Goal: Task Accomplishment & Management: Use online tool/utility

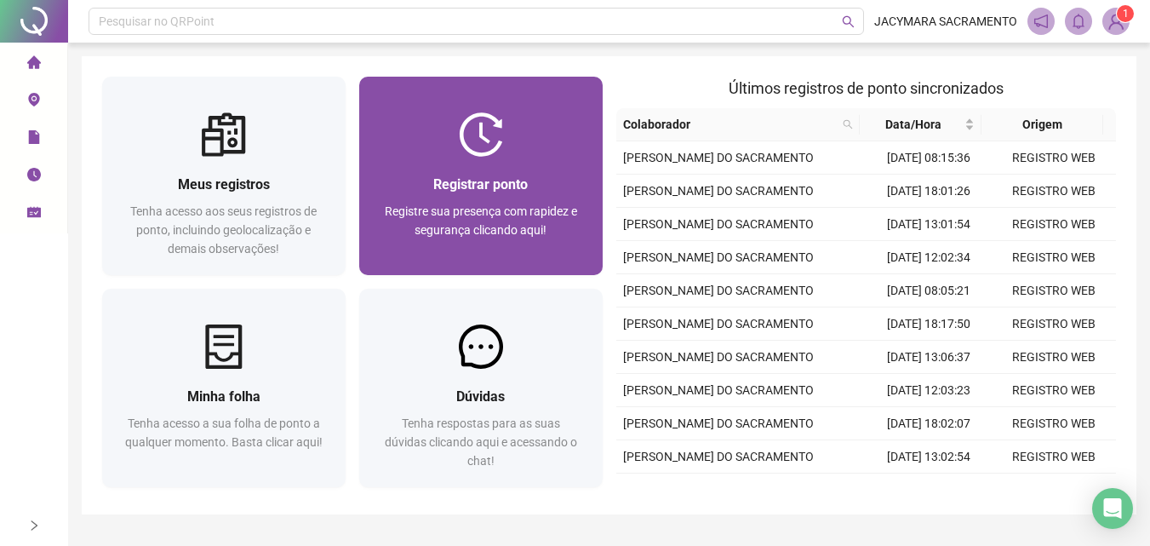
click at [515, 155] on div at bounding box center [480, 134] width 243 height 44
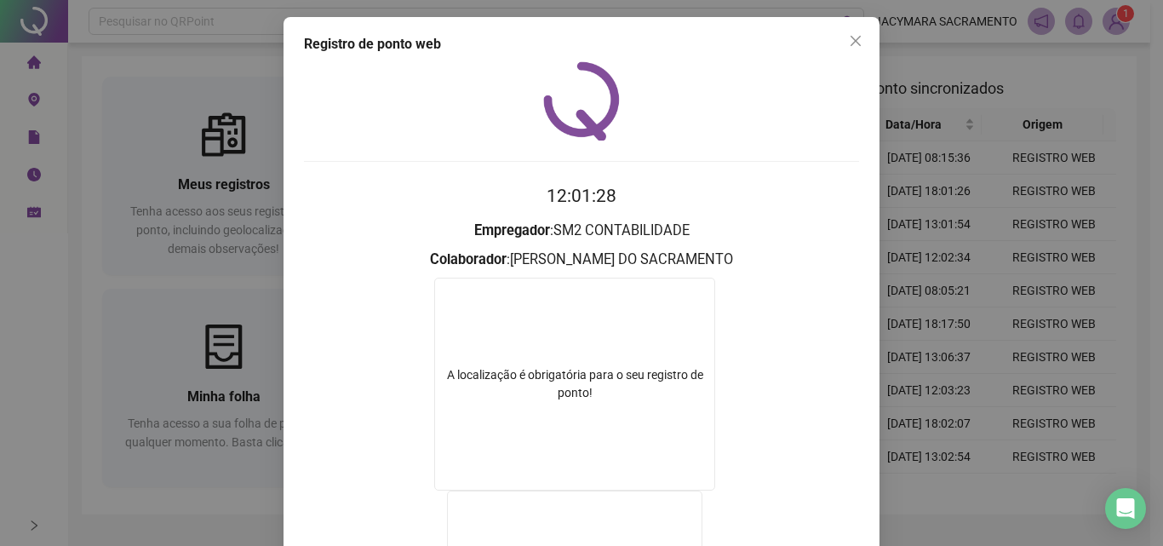
click at [849, 40] on icon "close" at bounding box center [856, 41] width 14 height 14
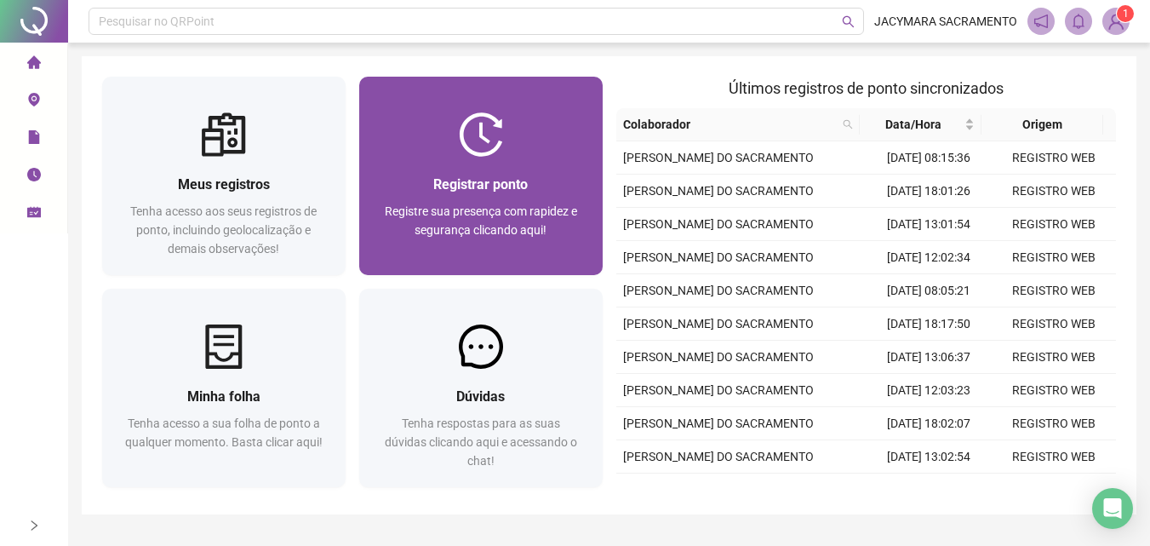
click at [473, 163] on div "Registrar ponto Registre sua presença com rapidez e segurança clicando aqui!" at bounding box center [480, 216] width 243 height 118
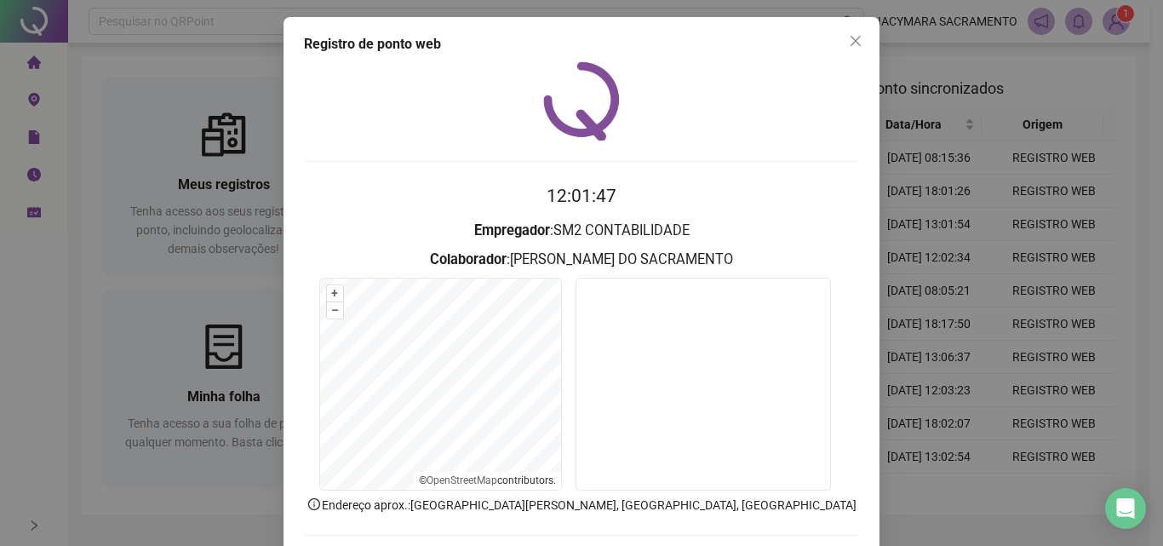
scroll to position [82, 0]
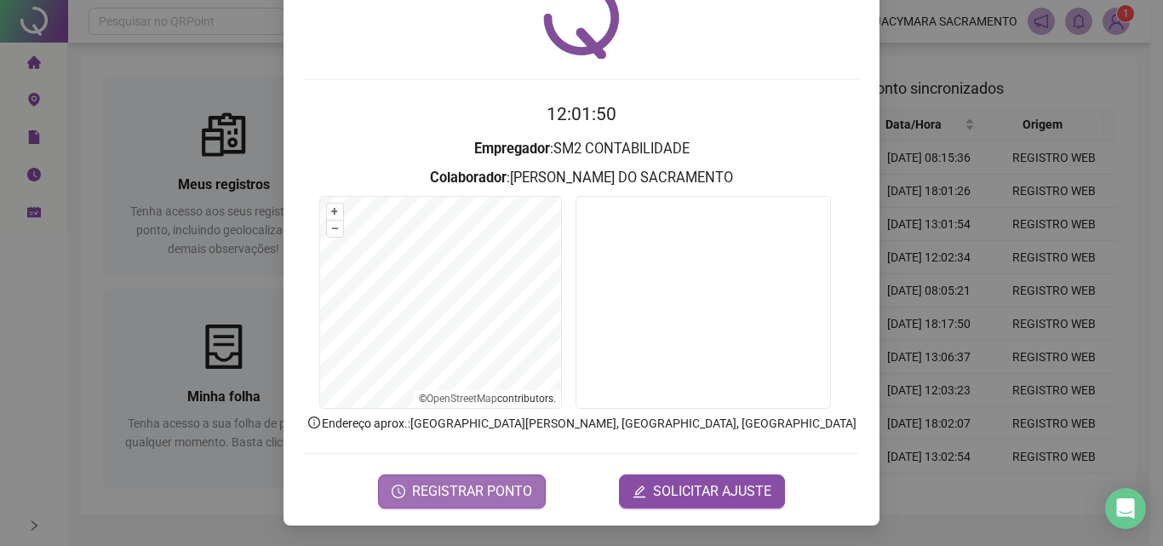
click at [490, 495] on span "REGISTRAR PONTO" at bounding box center [472, 491] width 120 height 20
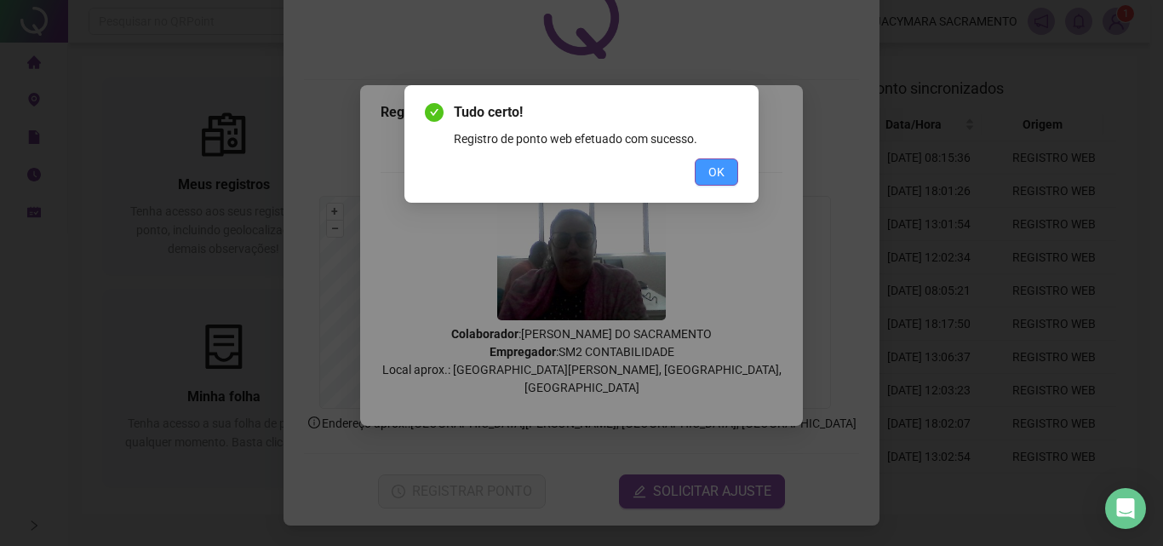
click at [719, 174] on span "OK" at bounding box center [716, 172] width 16 height 19
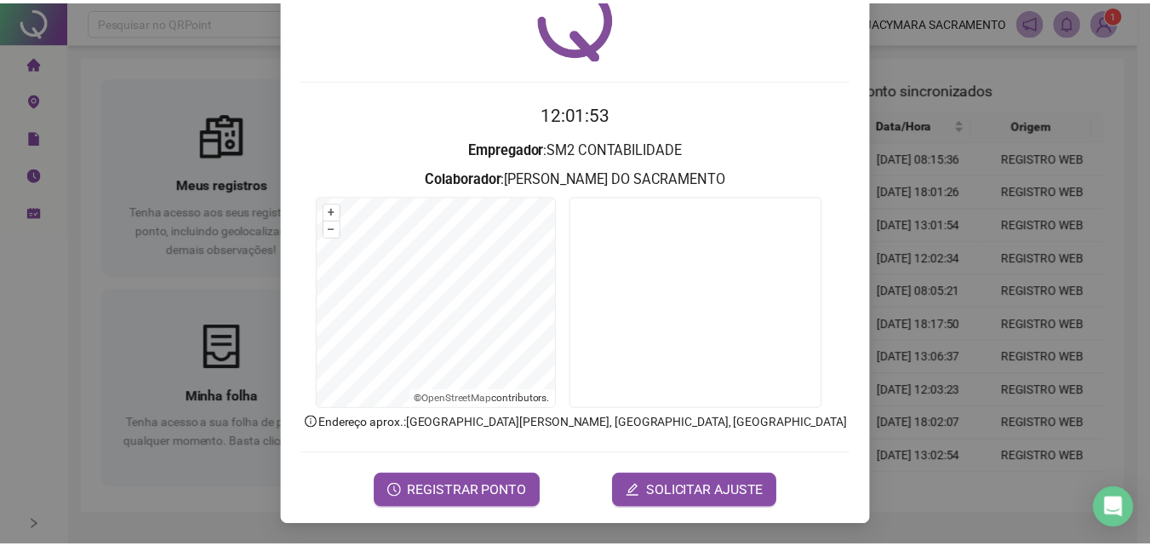
scroll to position [0, 0]
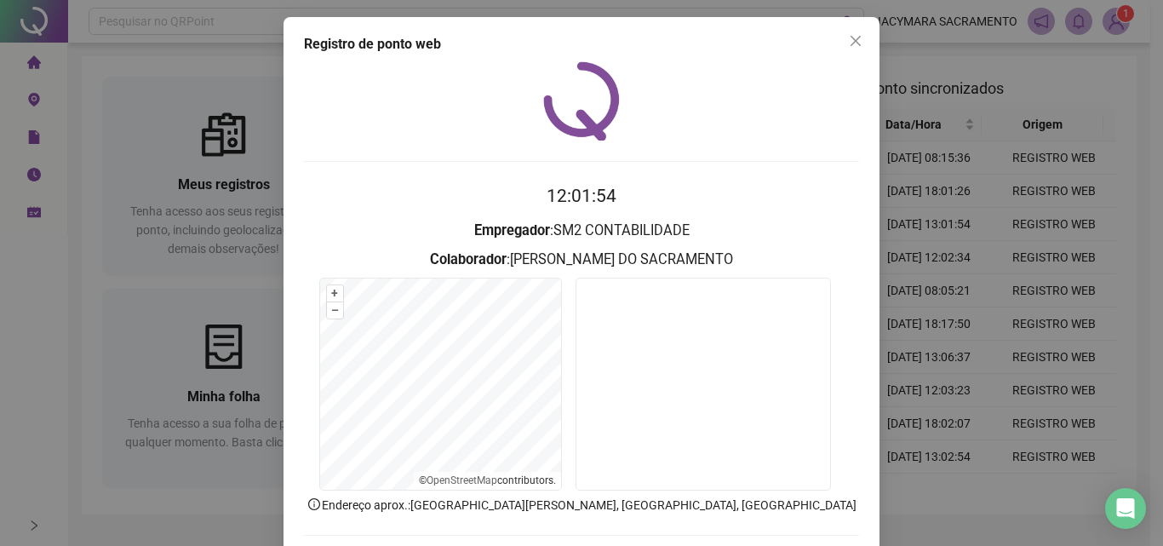
click at [851, 44] on icon "close" at bounding box center [856, 41] width 14 height 14
